Goal: Information Seeking & Learning: Learn about a topic

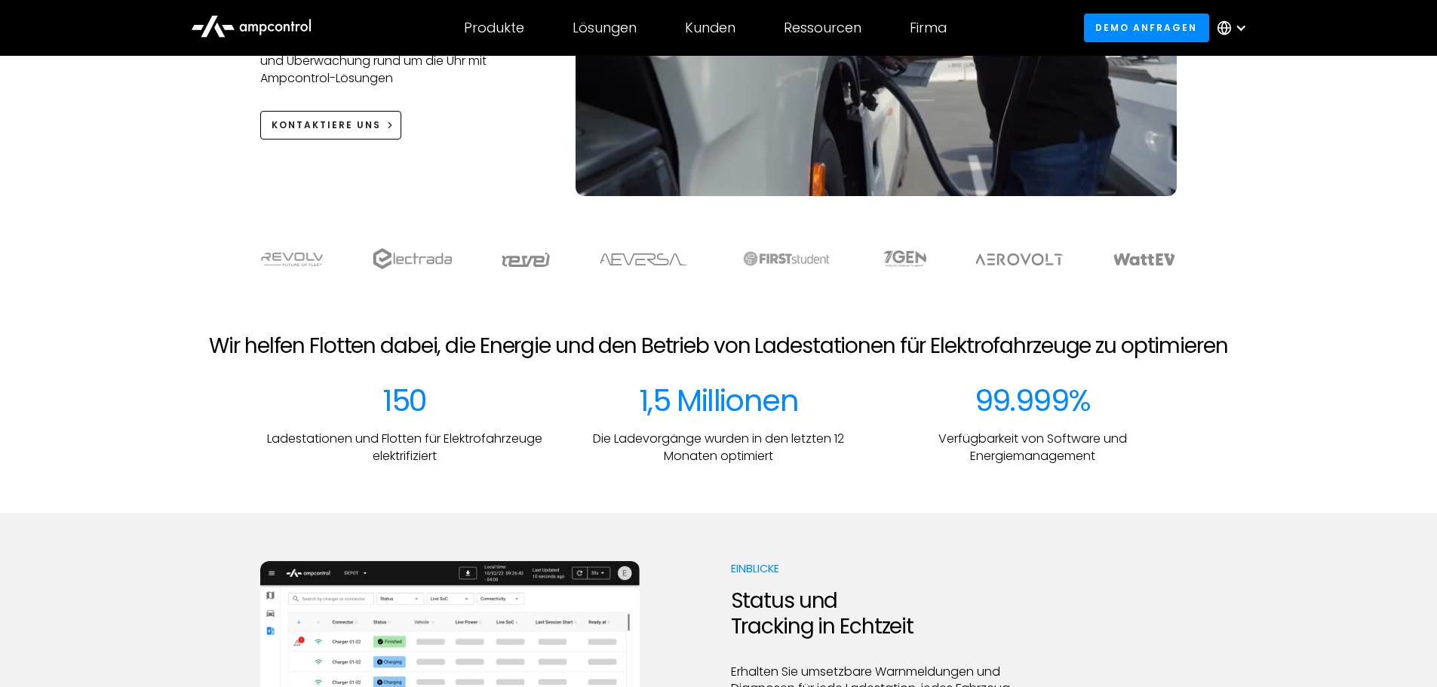
scroll to position [528, 0]
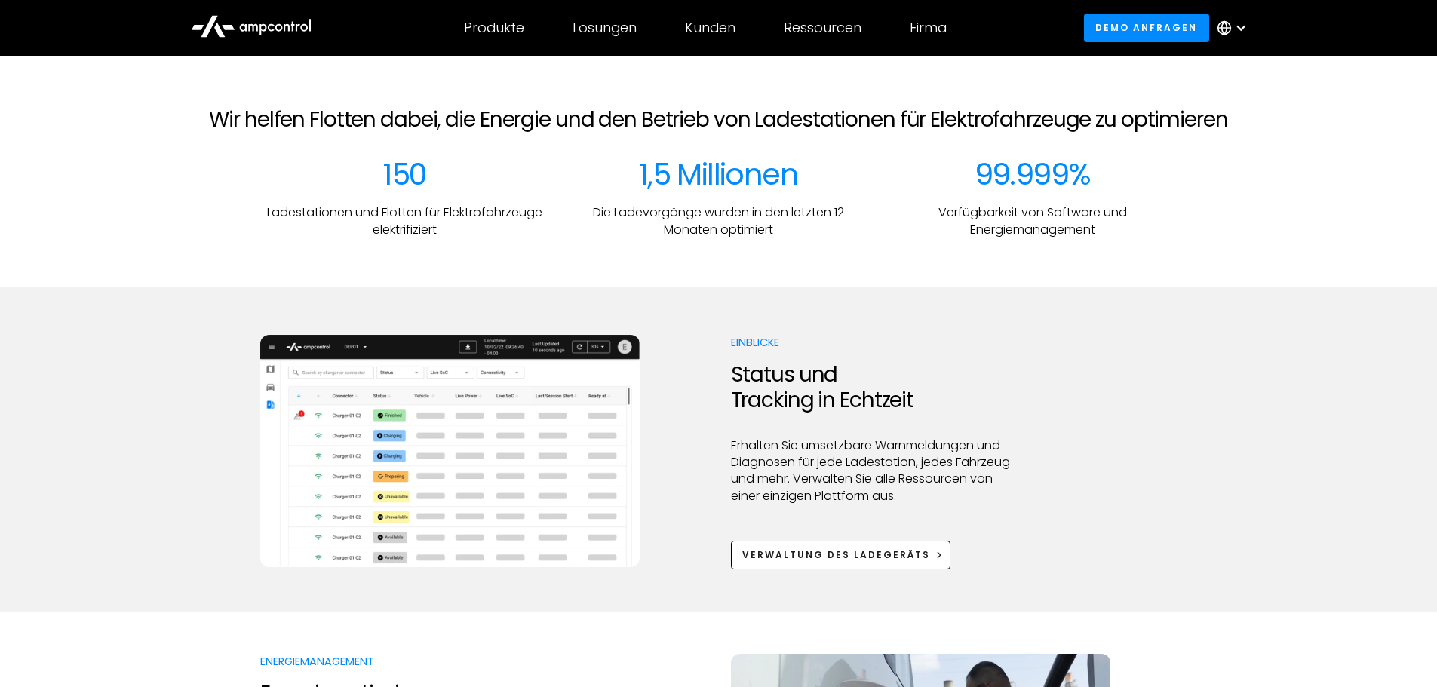
click at [455, 401] on img at bounding box center [449, 451] width 379 height 232
click at [490, 399] on img at bounding box center [449, 451] width 379 height 232
drag, startPoint x: 785, startPoint y: 376, endPoint x: 945, endPoint y: 413, distance: 164.1
click at [884, 393] on h2 "Status und Tracking in Echtzeit" at bounding box center [876, 387] width 290 height 51
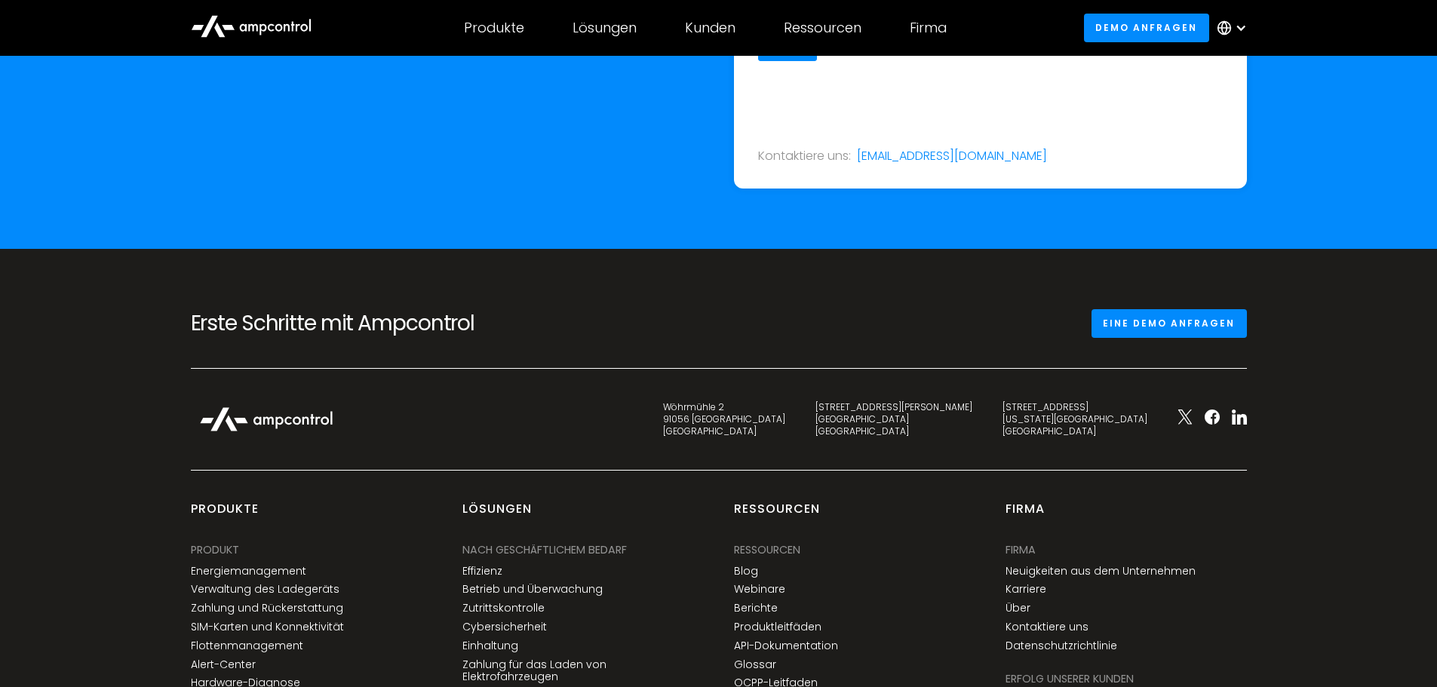
scroll to position [5430, 0]
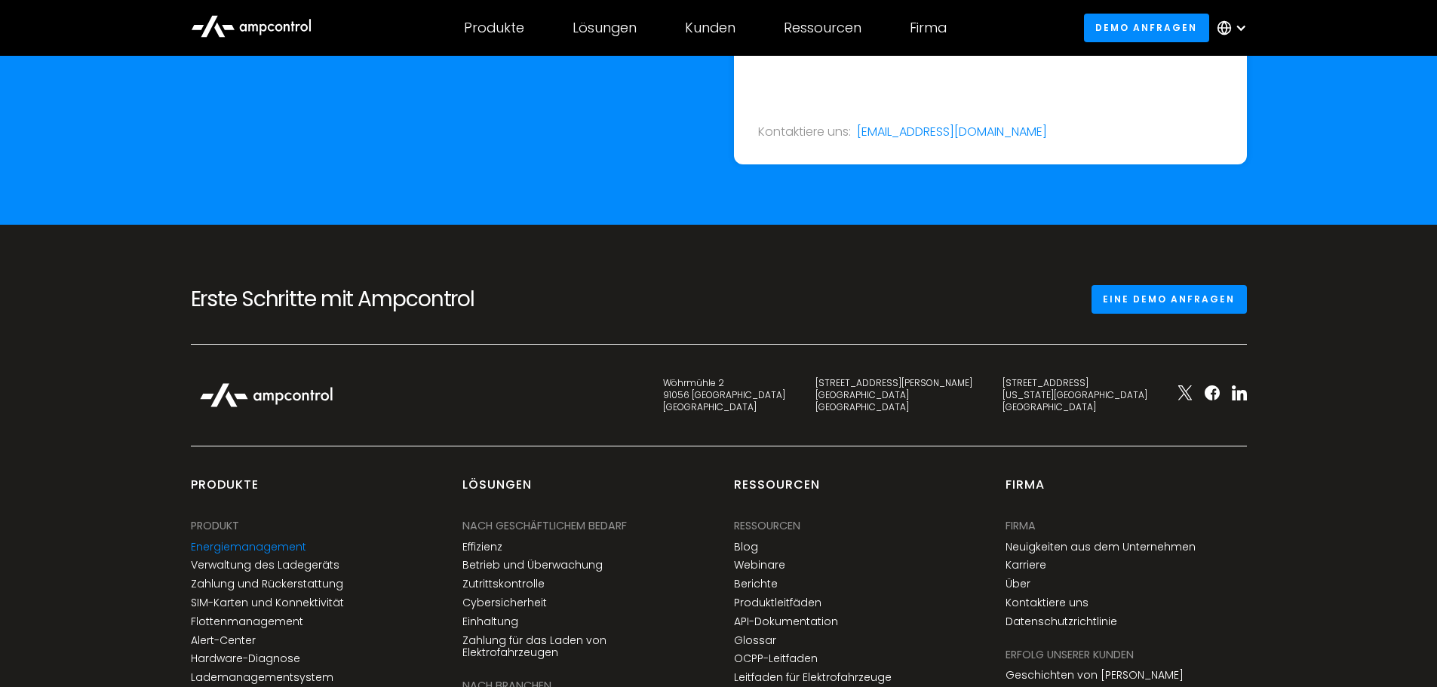
click at [275, 542] on link "Energiemanagement" at bounding box center [248, 547] width 115 height 13
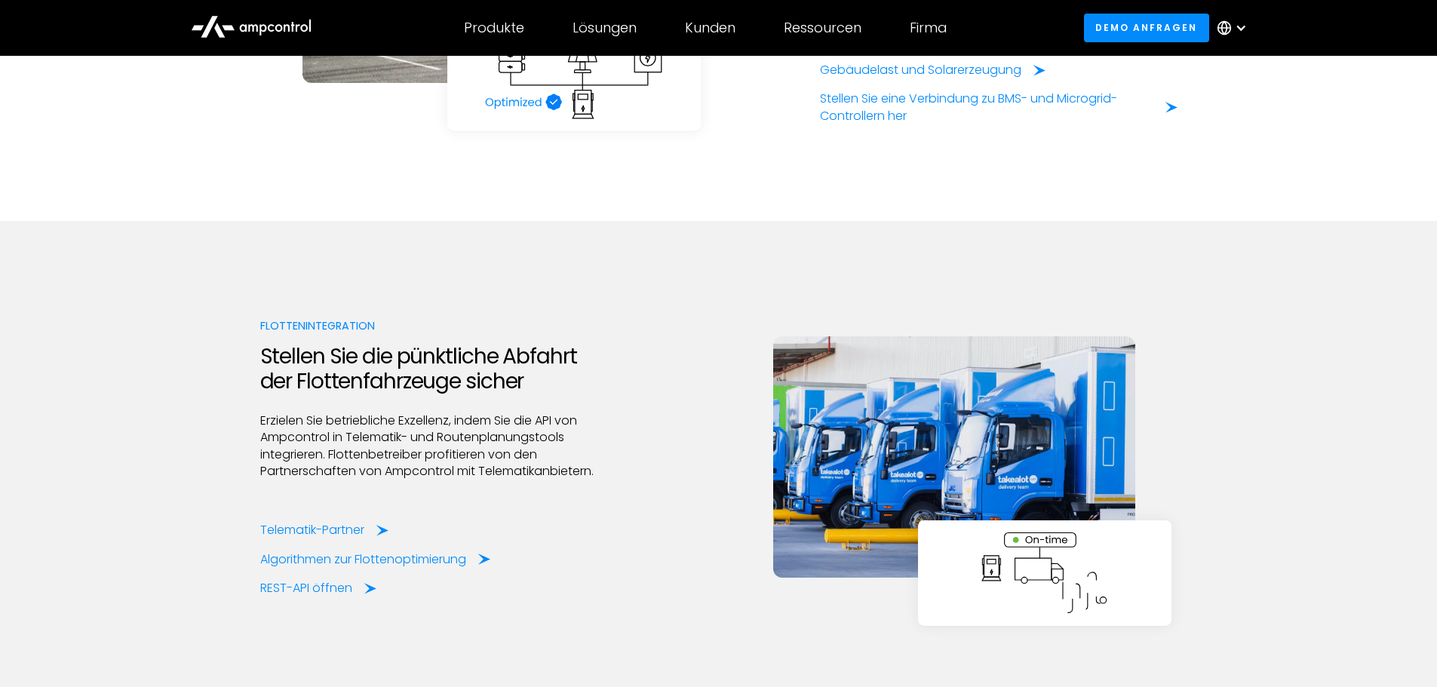
scroll to position [3017, 0]
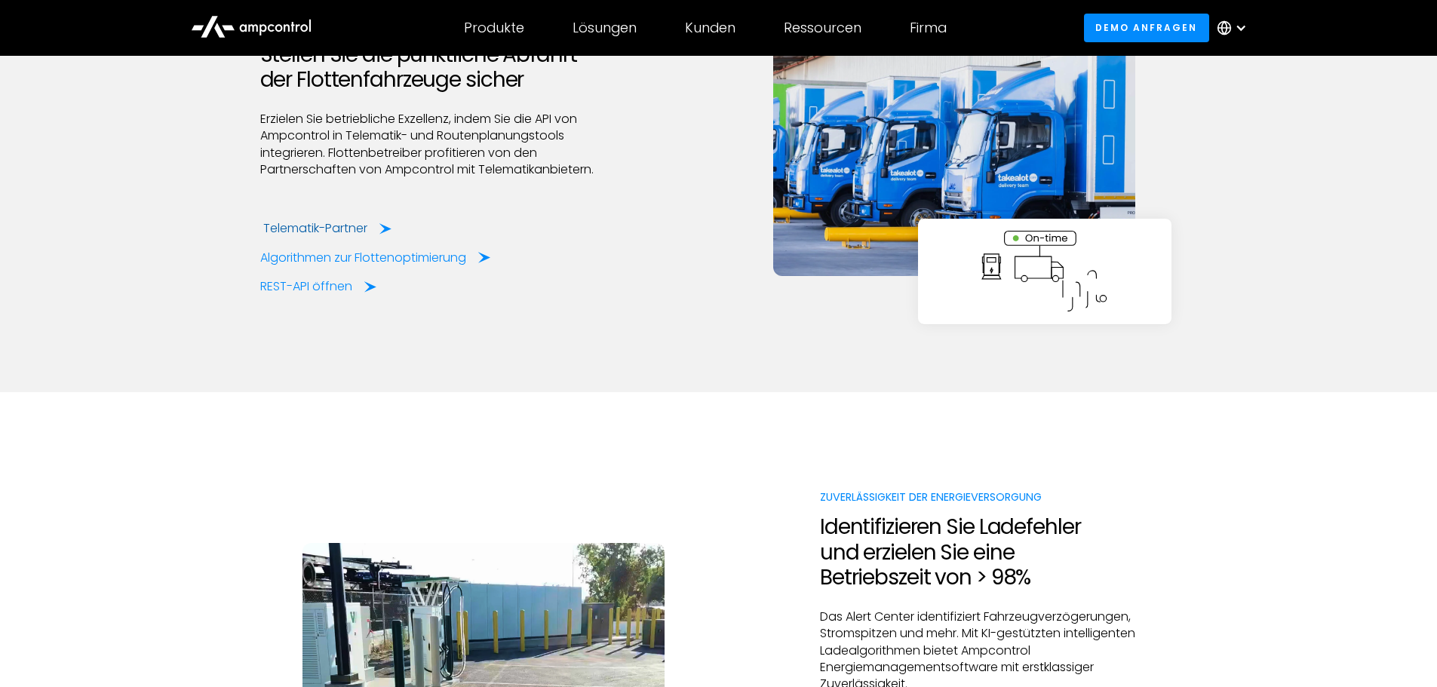
click at [307, 223] on div "Telematik-Partner" at bounding box center [315, 228] width 104 height 17
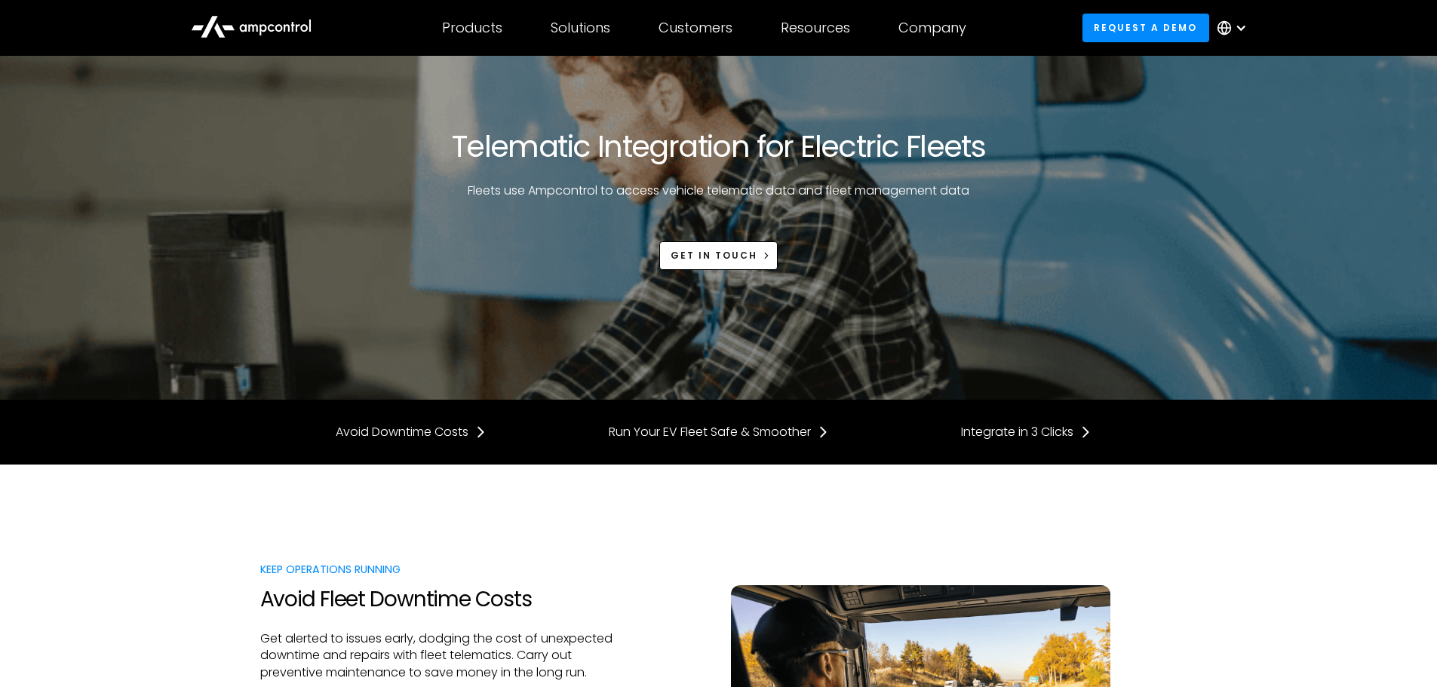
drag, startPoint x: 1241, startPoint y: 406, endPoint x: 1201, endPoint y: 159, distance: 249.8
